Goal: Task Accomplishment & Management: Manage account settings

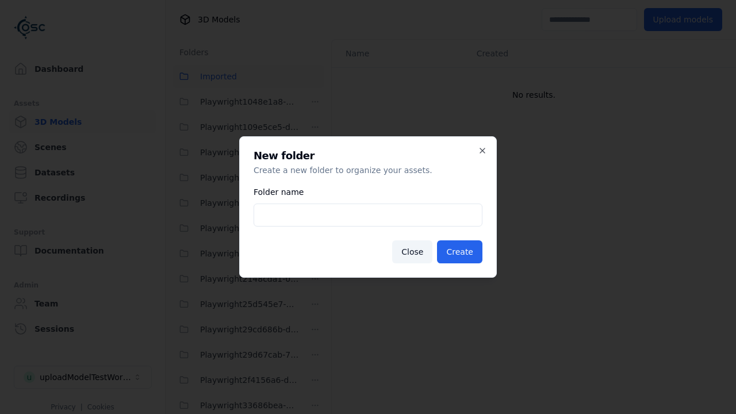
scroll to position [1924, 0]
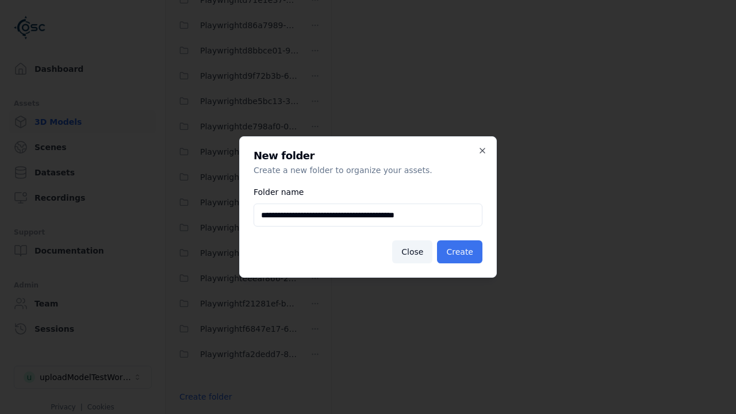
type input "**********"
click at [461, 252] on button "Create" at bounding box center [459, 251] width 45 height 23
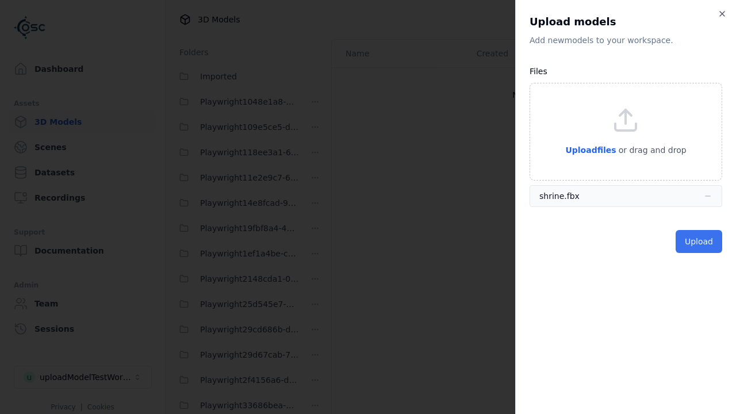
click at [700, 241] on button "Upload" at bounding box center [699, 241] width 47 height 23
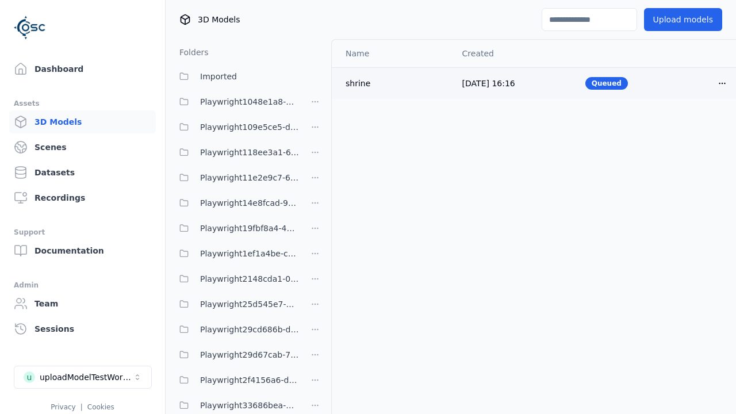
click at [703, 83] on html "Support Dashboard Assets 3D Models Scenes Datasets Recordings Support Documenta…" at bounding box center [368, 207] width 736 height 414
click at [678, 127] on div "Delete" at bounding box center [678, 127] width 68 height 18
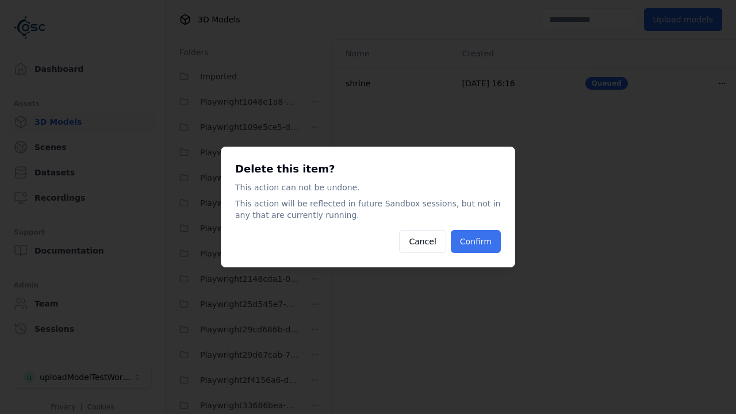
click at [477, 242] on button "Confirm" at bounding box center [476, 241] width 50 height 23
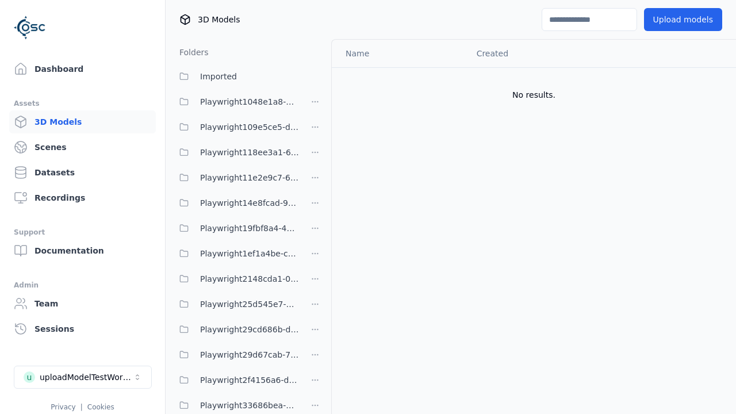
click at [315, 207] on html "Support Dashboard Assets 3D Models Scenes Datasets Recordings Support Documenta…" at bounding box center [368, 207] width 736 height 414
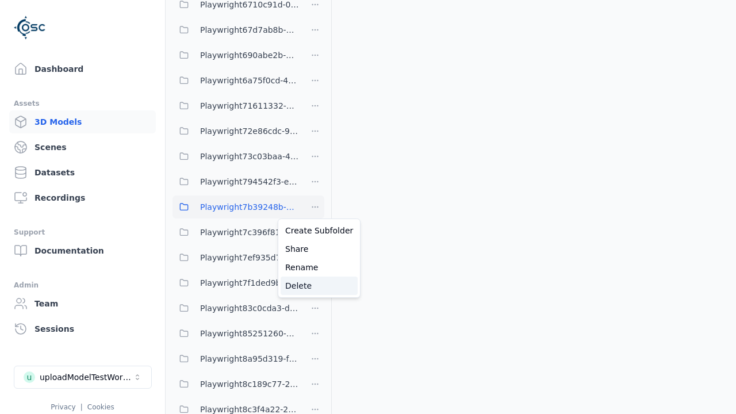
click at [315, 285] on div "Delete" at bounding box center [319, 286] width 77 height 18
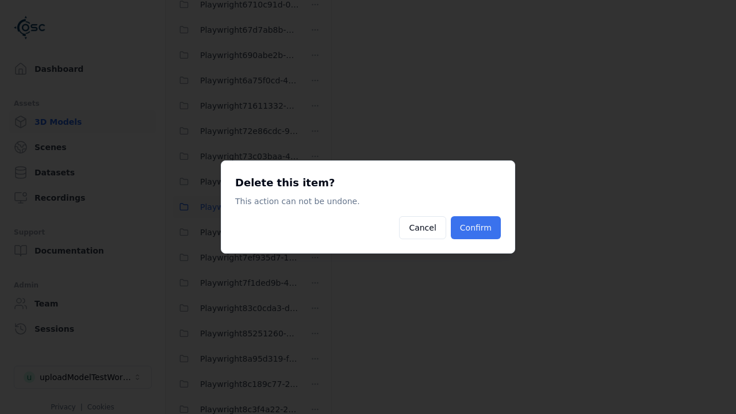
click at [477, 228] on button "Confirm" at bounding box center [476, 227] width 50 height 23
